Goal: Check status: Check status

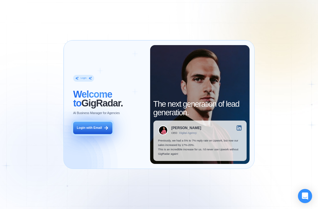
click at [100, 129] on div "Login with Email" at bounding box center [89, 128] width 25 height 4
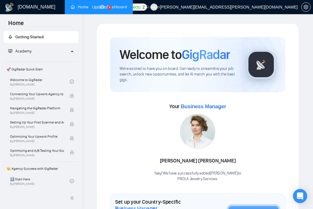
click at [110, 7] on link "Dashboard" at bounding box center [113, 6] width 27 height 5
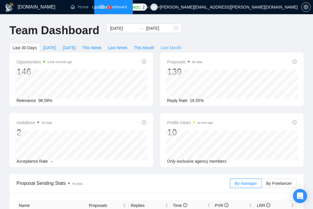
click at [164, 48] on span "Last Month" at bounding box center [171, 48] width 20 height 6
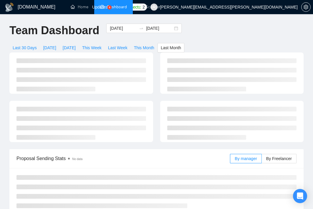
type input "[DATE]"
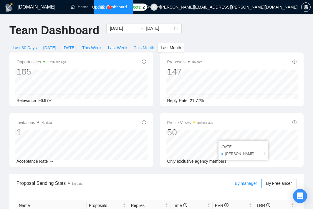
click at [153, 48] on button "This Month" at bounding box center [144, 47] width 27 height 9
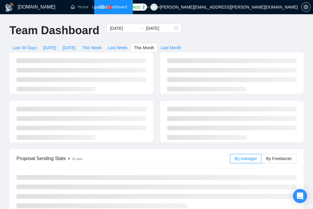
type input "[DATE]"
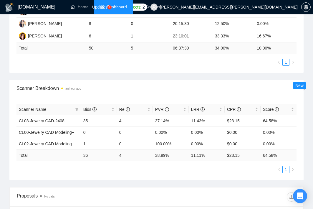
scroll to position [206, 0]
